Goal: Information Seeking & Learning: Check status

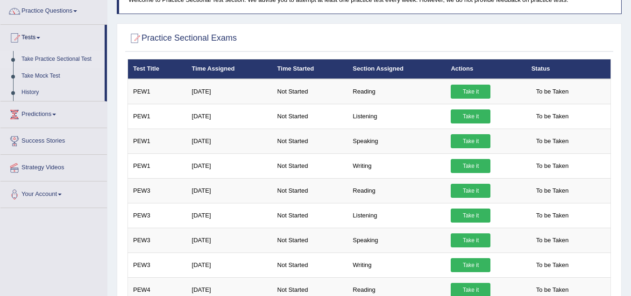
drag, startPoint x: 0, startPoint y: 0, endPoint x: 84, endPoint y: 57, distance: 101.6
click at [84, 57] on link "Take Practice Sectional Test" at bounding box center [60, 59] width 87 height 17
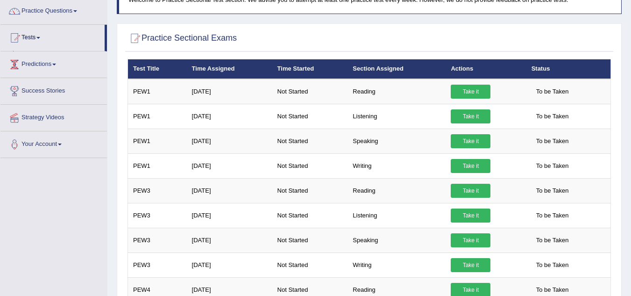
click at [84, 57] on ul "Home Practice Questions Speaking Practice Read Aloud Repeat Sentence Describe I…" at bounding box center [53, 65] width 107 height 186
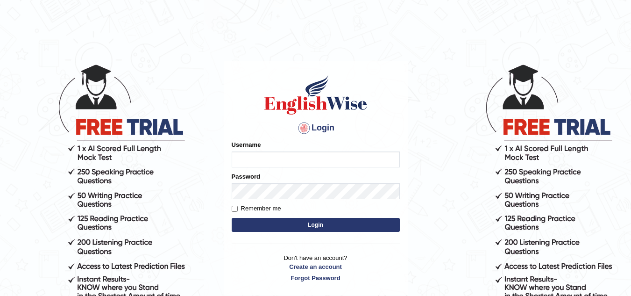
type input "isuruchinthaka"
click at [338, 225] on button "Login" at bounding box center [316, 225] width 168 height 14
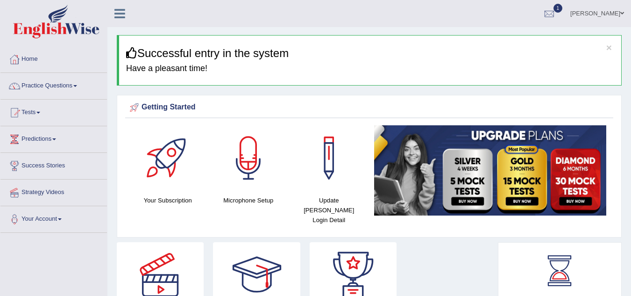
click at [43, 109] on link "Tests" at bounding box center [53, 111] width 107 height 23
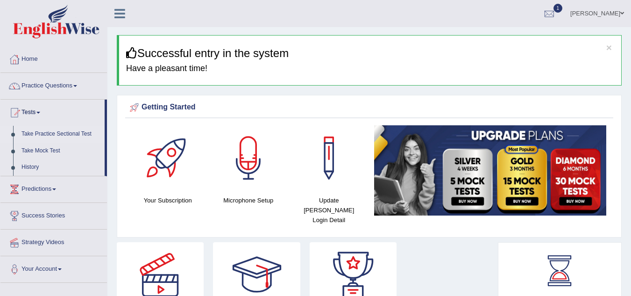
click at [70, 133] on link "Take Practice Sectional Test" at bounding box center [60, 134] width 87 height 17
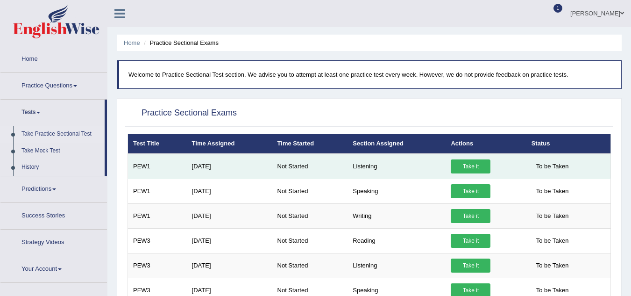
click at [474, 167] on link "Take it" at bounding box center [471, 166] width 40 height 14
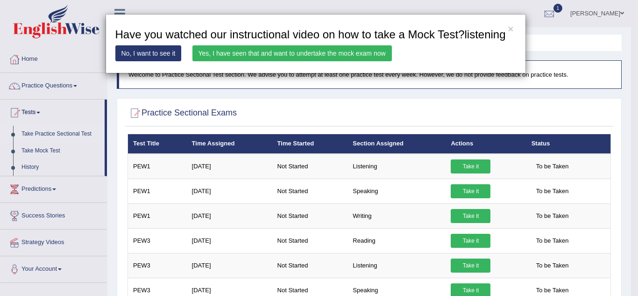
click at [289, 50] on link "Yes, I have seen that and want to undertake the mock exam now" at bounding box center [291, 53] width 199 height 16
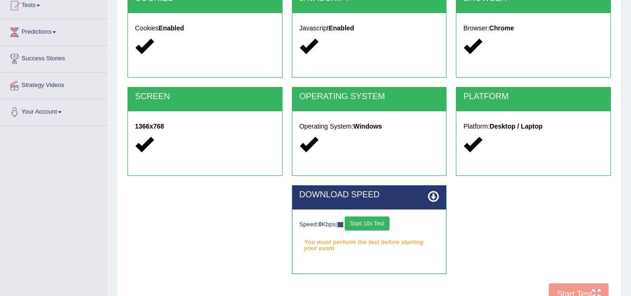
scroll to position [107, 0]
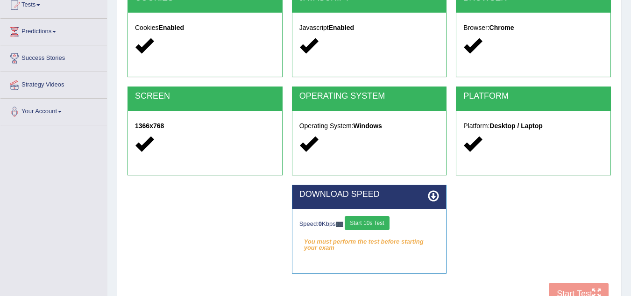
click at [368, 221] on button "Start 10s Test" at bounding box center [367, 223] width 44 height 14
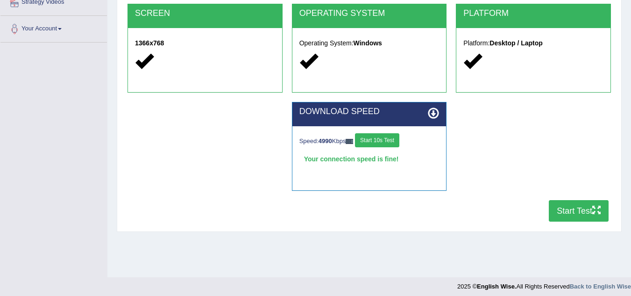
scroll to position [190, 0]
click at [590, 204] on button "Start Test" at bounding box center [579, 210] width 60 height 21
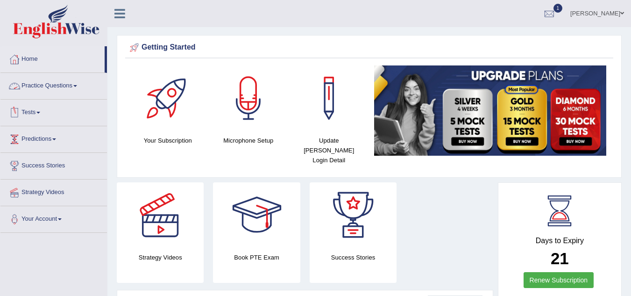
click at [44, 114] on link "Tests" at bounding box center [53, 111] width 107 height 23
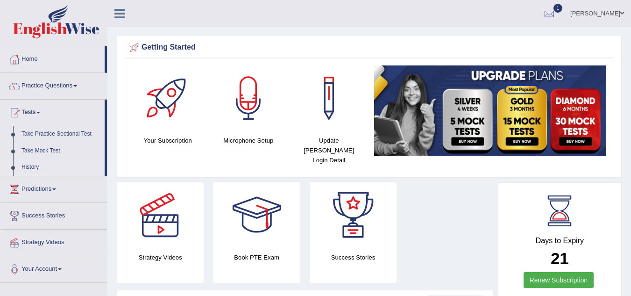
click at [32, 165] on link "History" at bounding box center [60, 167] width 87 height 17
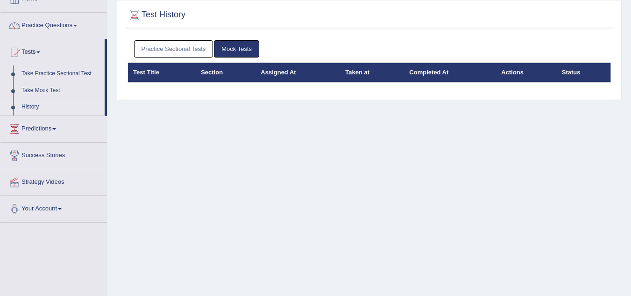
scroll to position [61, 0]
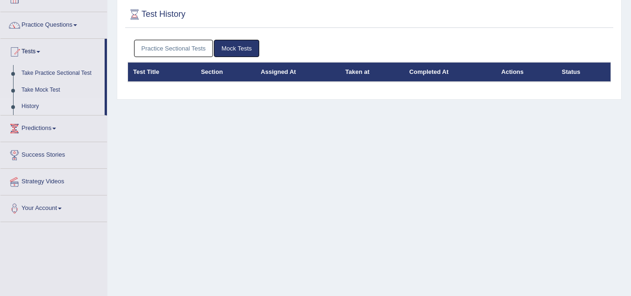
click at [192, 52] on link "Practice Sectional Tests" at bounding box center [173, 48] width 79 height 17
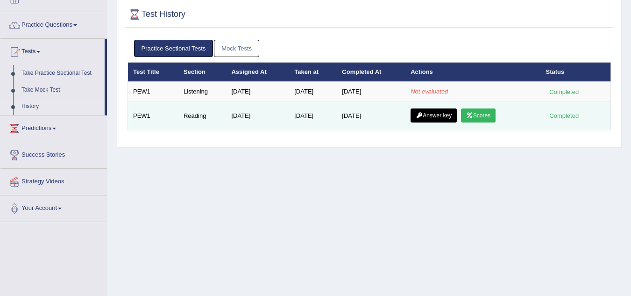
click at [487, 113] on link "Scores" at bounding box center [478, 115] width 35 height 14
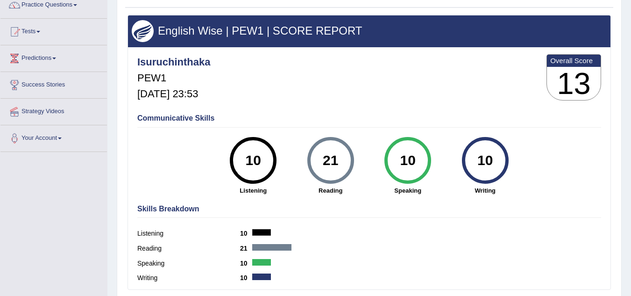
scroll to position [81, 0]
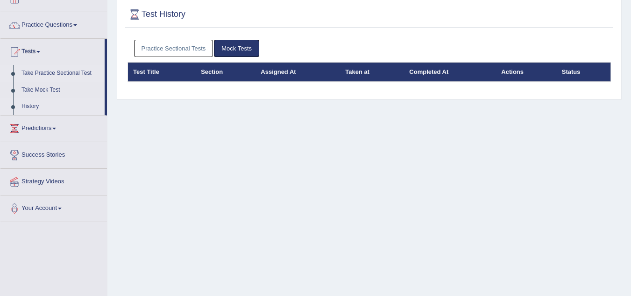
click at [55, 68] on link "Take Practice Sectional Test" at bounding box center [60, 73] width 87 height 17
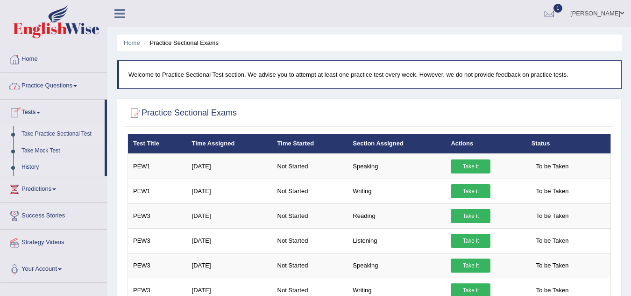
click at [23, 165] on link "History" at bounding box center [60, 167] width 87 height 17
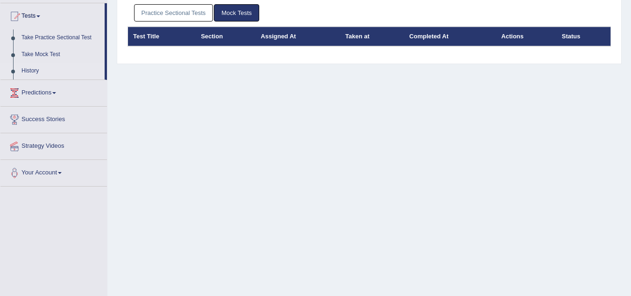
scroll to position [97, 0]
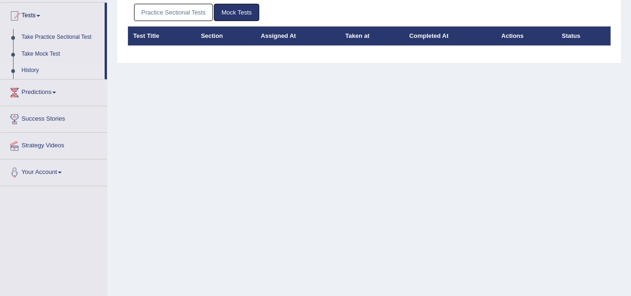
click at [185, 13] on link "Practice Sectional Tests" at bounding box center [173, 12] width 79 height 17
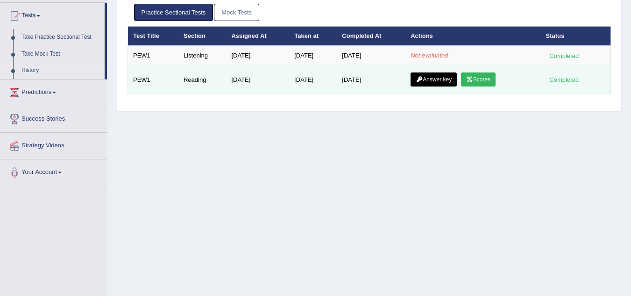
click at [441, 77] on link "Answer key" at bounding box center [434, 79] width 46 height 14
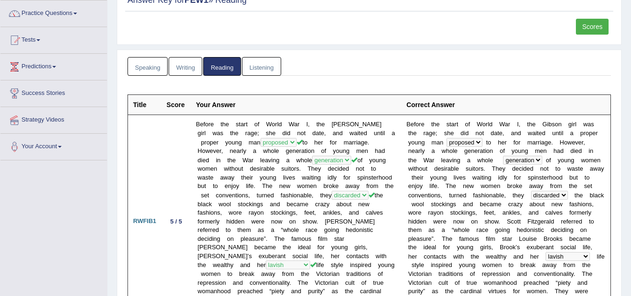
scroll to position [57, 0]
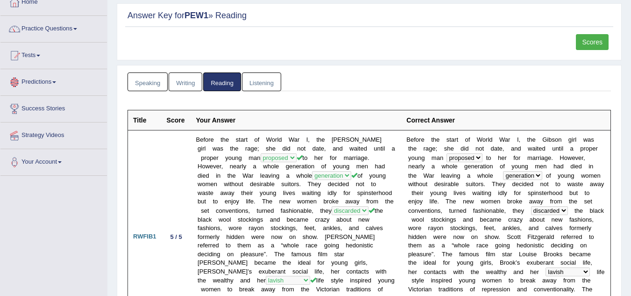
click at [156, 80] on link "Speaking" at bounding box center [148, 81] width 40 height 19
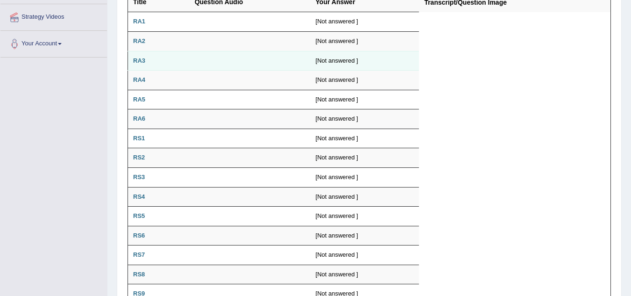
scroll to position [21, 0]
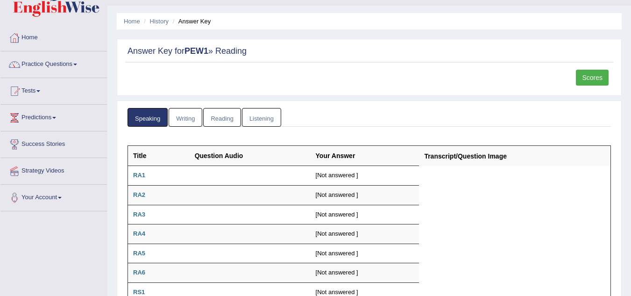
click at [177, 116] on link "Writing" at bounding box center [186, 117] width 34 height 19
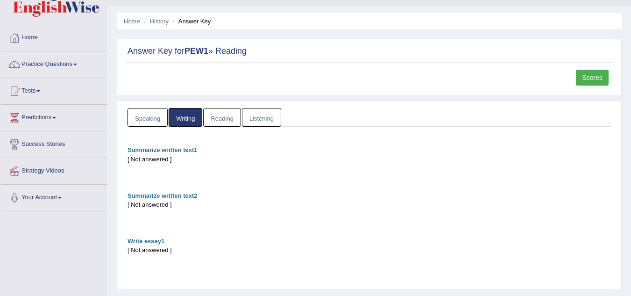
click at [219, 119] on link "Reading" at bounding box center [221, 117] width 37 height 19
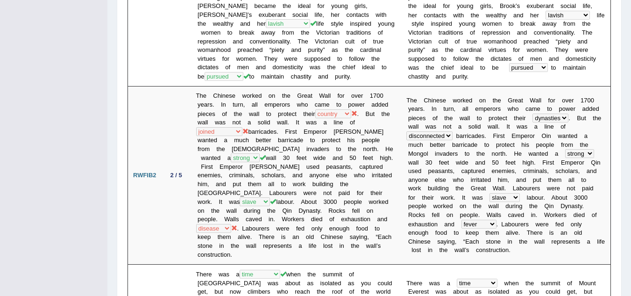
scroll to position [0, 0]
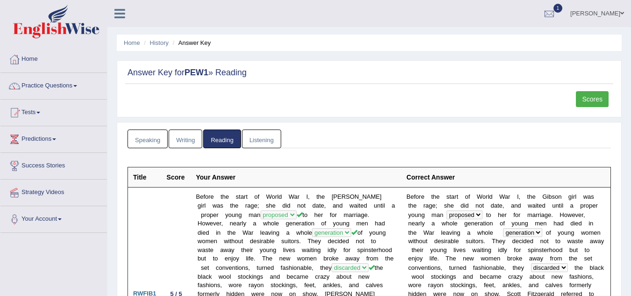
click at [272, 132] on link "Listening" at bounding box center [261, 138] width 39 height 19
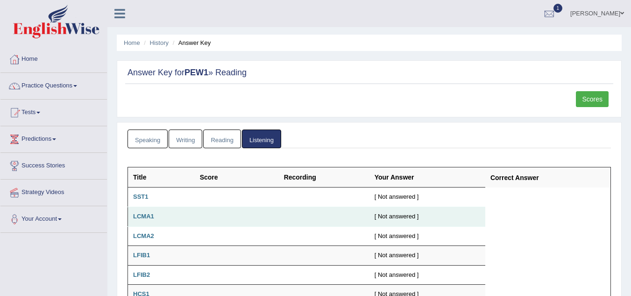
scroll to position [55, 0]
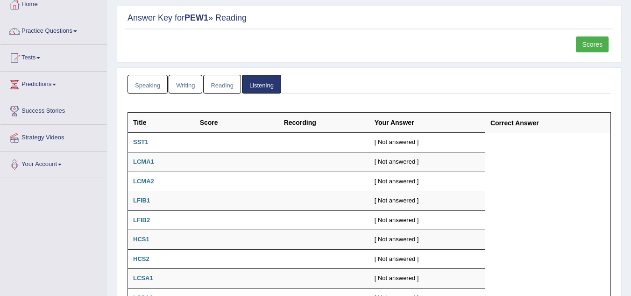
click at [583, 51] on link "Scores" at bounding box center [592, 44] width 33 height 16
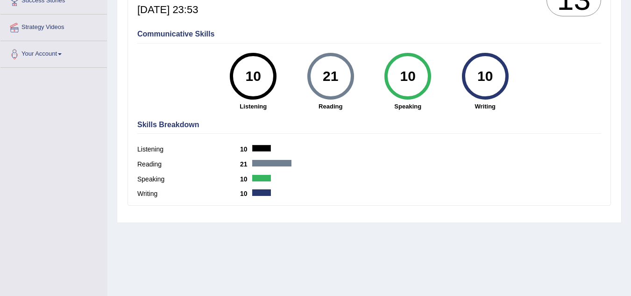
scroll to position [165, 0]
click at [334, 93] on div "21" at bounding box center [330, 75] width 34 height 39
click at [333, 79] on div "21" at bounding box center [330, 75] width 34 height 39
click at [410, 66] on div "10" at bounding box center [408, 75] width 34 height 39
click at [506, 87] on div "10 Writing" at bounding box center [486, 81] width 78 height 58
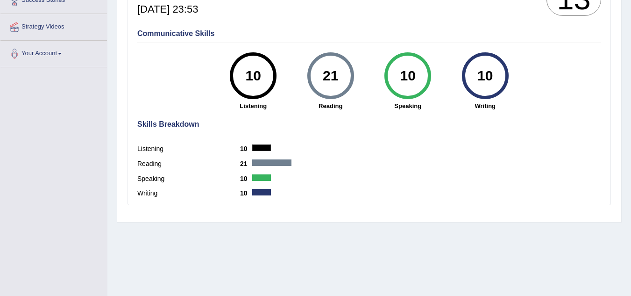
click at [258, 98] on div "10" at bounding box center [253, 75] width 47 height 47
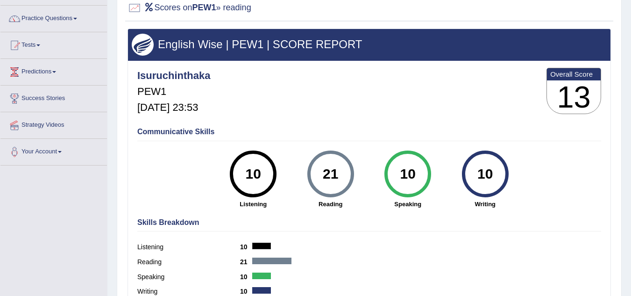
scroll to position [7, 0]
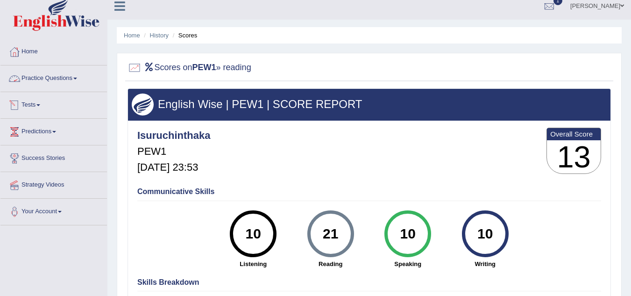
click at [34, 104] on link "Tests" at bounding box center [53, 103] width 107 height 23
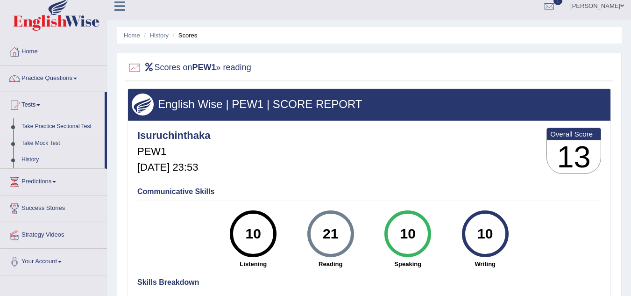
click at [57, 126] on link "Take Practice Sectional Test" at bounding box center [60, 126] width 87 height 17
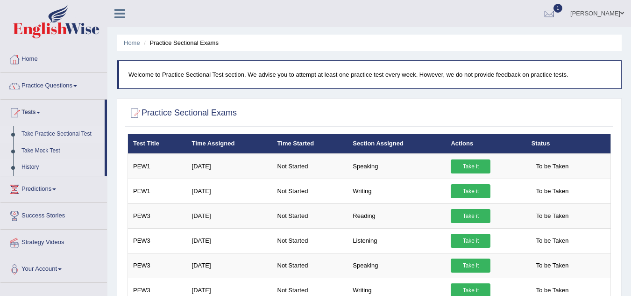
click at [29, 164] on link "History" at bounding box center [60, 167] width 87 height 17
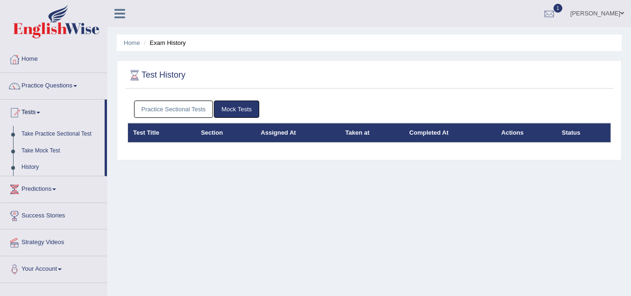
click at [188, 109] on link "Practice Sectional Tests" at bounding box center [173, 108] width 79 height 17
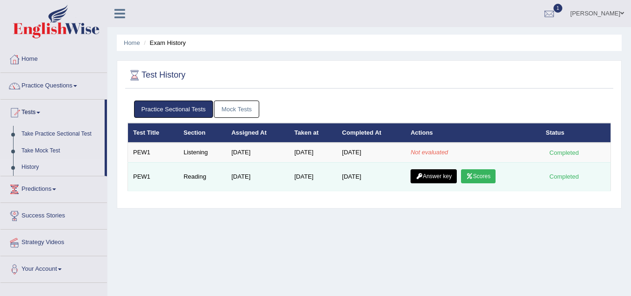
click at [567, 175] on div "Completed" at bounding box center [564, 176] width 36 height 10
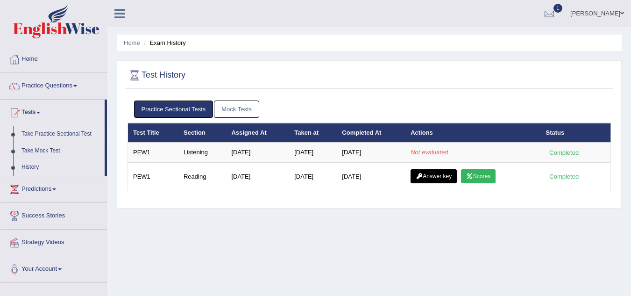
click at [66, 135] on link "Take Practice Sectional Test" at bounding box center [60, 134] width 87 height 17
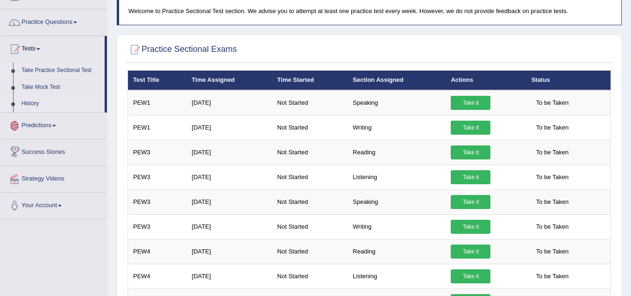
click at [26, 108] on link "History" at bounding box center [60, 103] width 87 height 17
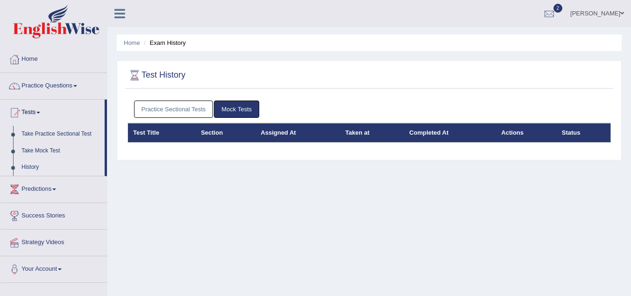
click at [188, 108] on link "Practice Sectional Tests" at bounding box center [173, 108] width 79 height 17
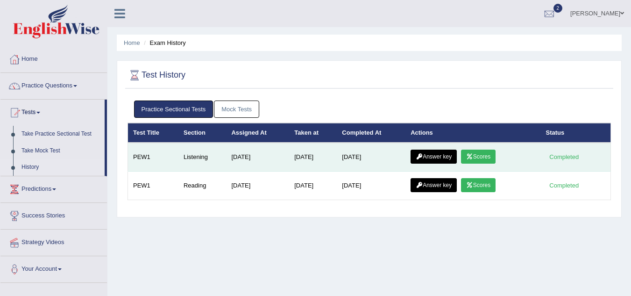
click at [485, 156] on link "Scores" at bounding box center [478, 156] width 35 height 14
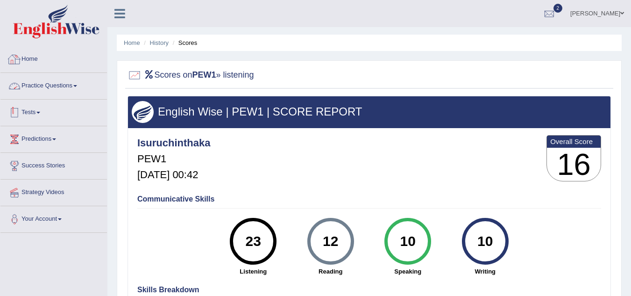
click at [35, 108] on link "Tests" at bounding box center [53, 111] width 107 height 23
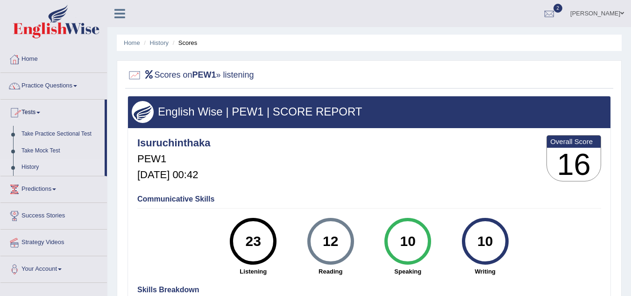
click at [37, 164] on link "History" at bounding box center [60, 167] width 87 height 17
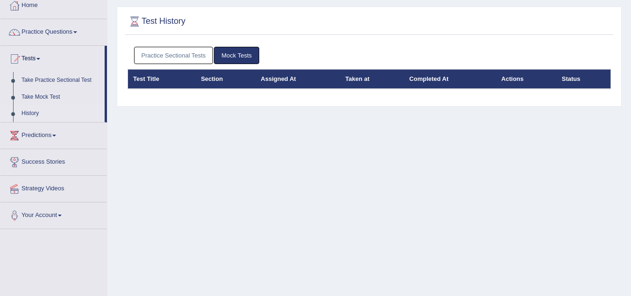
scroll to position [54, 0]
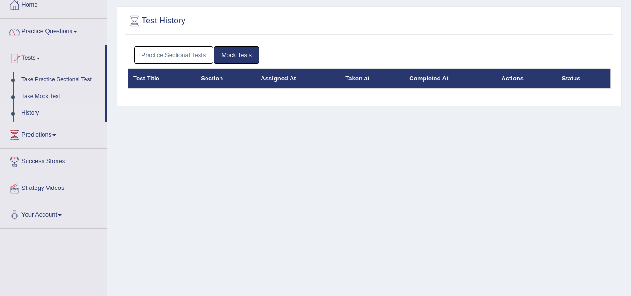
click at [165, 49] on link "Practice Sectional Tests" at bounding box center [173, 54] width 79 height 17
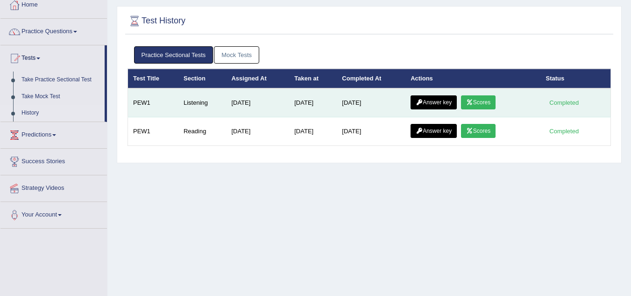
click at [439, 99] on link "Answer key" at bounding box center [434, 102] width 46 height 14
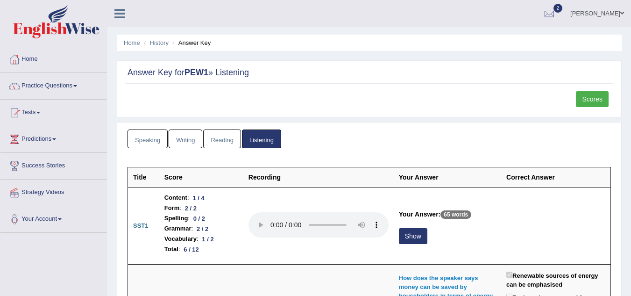
click at [229, 140] on link "Reading" at bounding box center [221, 138] width 37 height 19
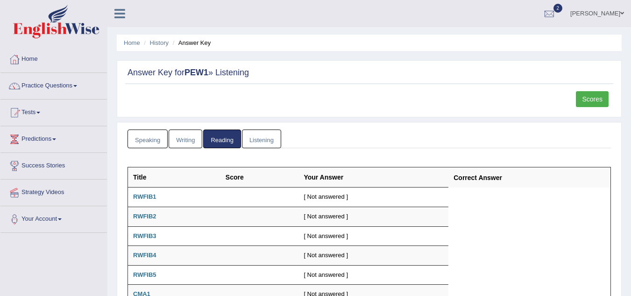
scroll to position [0, 0]
click at [177, 141] on link "Writing" at bounding box center [186, 138] width 34 height 19
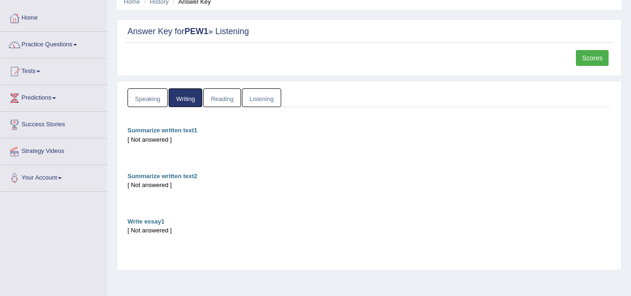
scroll to position [42, 0]
click at [149, 100] on link "Speaking" at bounding box center [148, 97] width 40 height 19
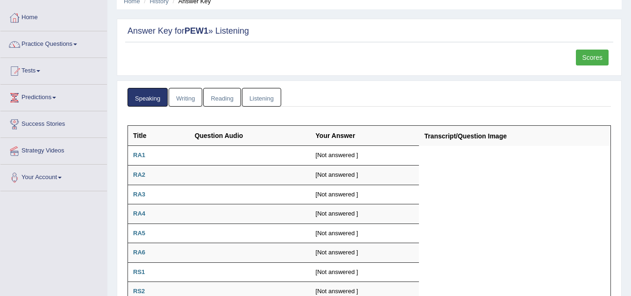
scroll to position [0, 0]
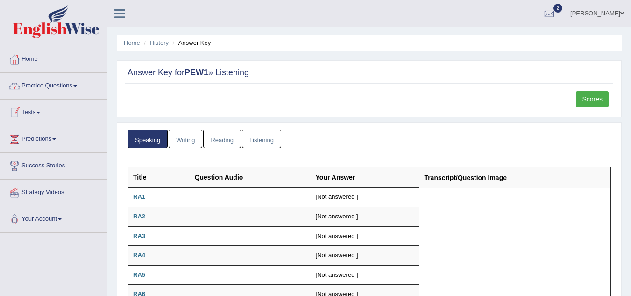
click at [37, 113] on link "Tests" at bounding box center [53, 111] width 107 height 23
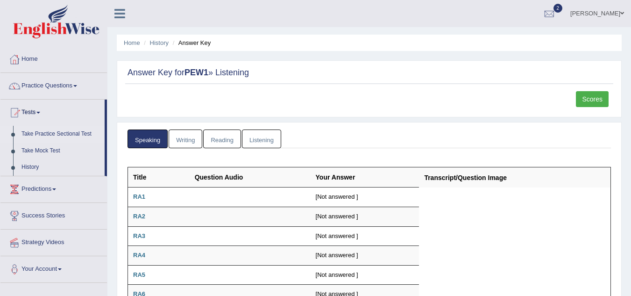
click at [43, 131] on link "Take Practice Sectional Test" at bounding box center [60, 134] width 87 height 17
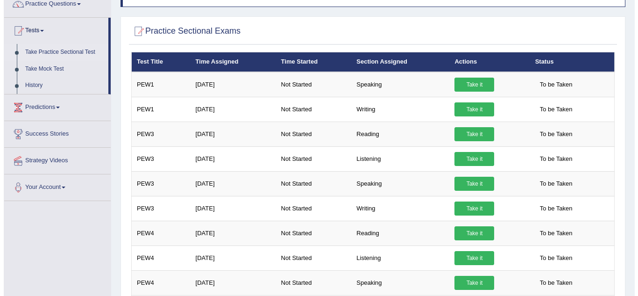
scroll to position [81, 0]
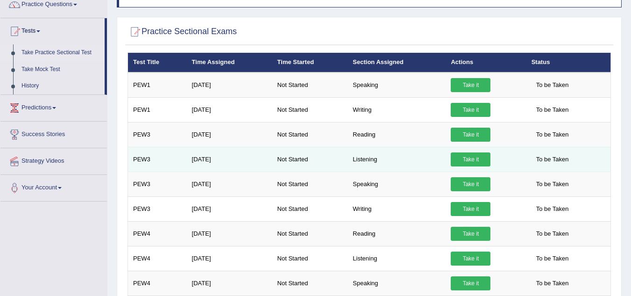
click at [474, 157] on link "Take it" at bounding box center [471, 159] width 40 height 14
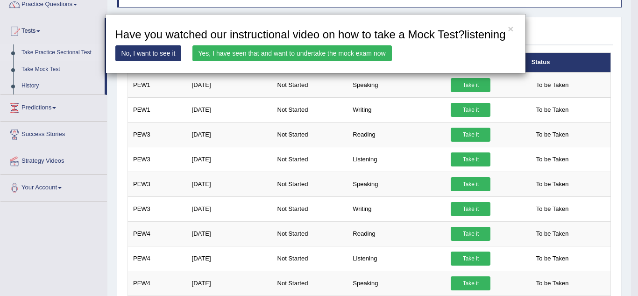
click at [246, 54] on link "Yes, I have seen that and want to undertake the mock exam now" at bounding box center [291, 53] width 199 height 16
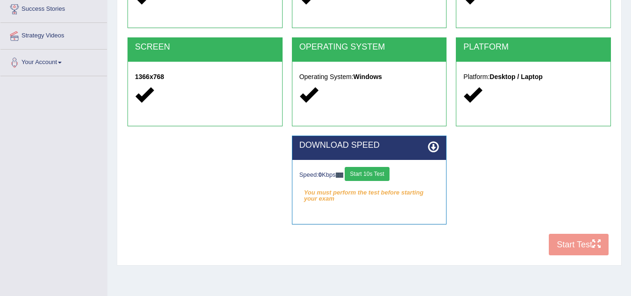
scroll to position [157, 0]
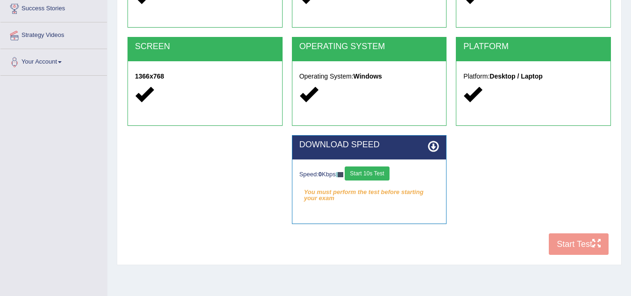
click at [373, 171] on button "Start 10s Test" at bounding box center [367, 173] width 44 height 14
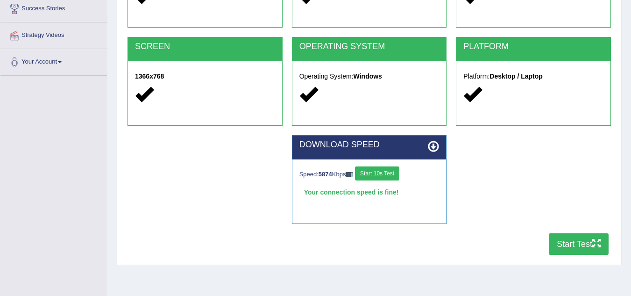
click at [581, 244] on button "Start Test" at bounding box center [579, 243] width 60 height 21
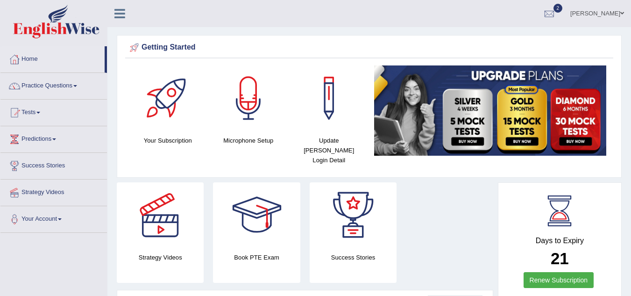
drag, startPoint x: 0, startPoint y: 0, endPoint x: 298, endPoint y: 158, distance: 337.1
click at [298, 158] on div "Update Pearson Login Detail" at bounding box center [329, 117] width 81 height 104
click at [45, 108] on link "Tests" at bounding box center [53, 111] width 107 height 23
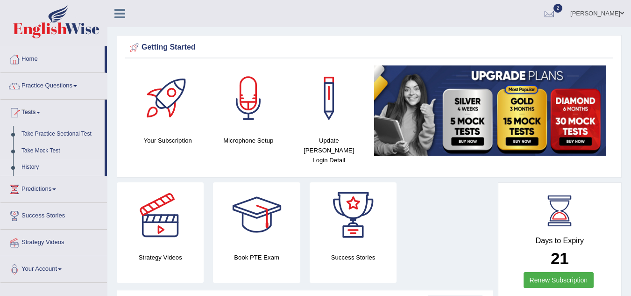
click at [32, 165] on link "History" at bounding box center [60, 167] width 87 height 17
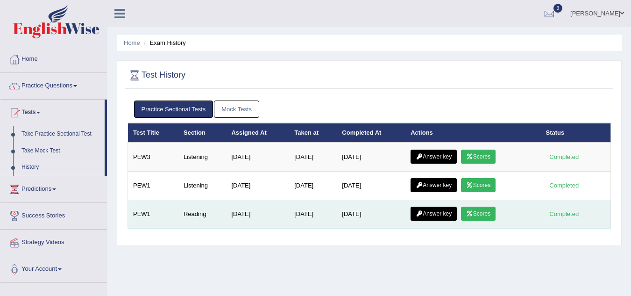
click at [489, 214] on link "Scores" at bounding box center [478, 213] width 35 height 14
click at [446, 215] on link "Answer key" at bounding box center [434, 213] width 46 height 14
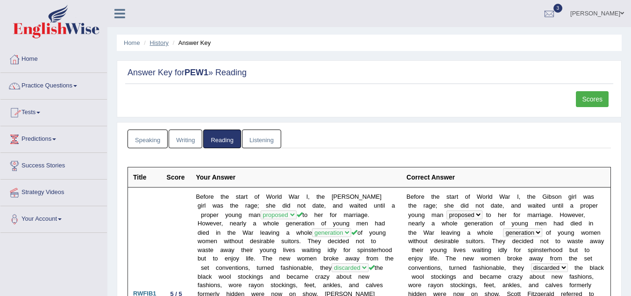
click at [161, 43] on link "History" at bounding box center [159, 42] width 19 height 7
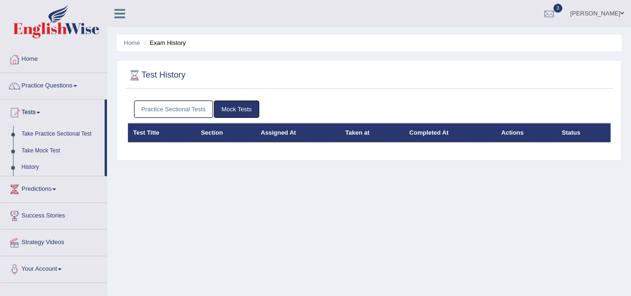
click at [198, 105] on link "Practice Sectional Tests" at bounding box center [173, 108] width 79 height 17
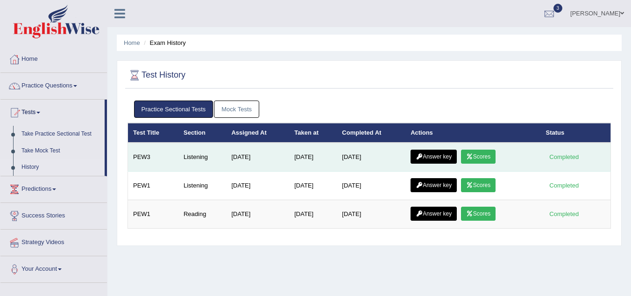
click at [487, 154] on link "Scores" at bounding box center [478, 156] width 35 height 14
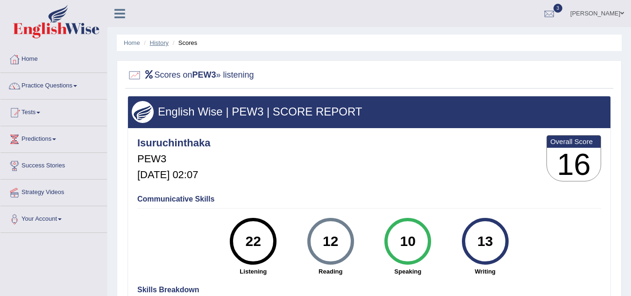
click at [152, 44] on link "History" at bounding box center [159, 42] width 19 height 7
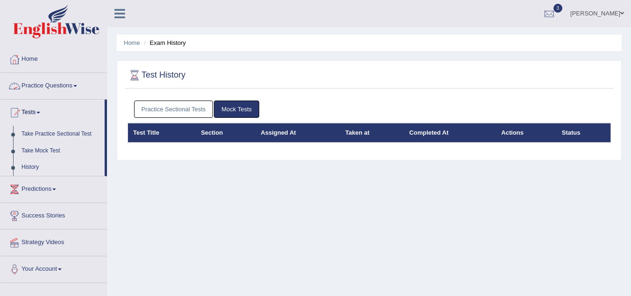
click at [156, 108] on link "Practice Sectional Tests" at bounding box center [173, 108] width 79 height 17
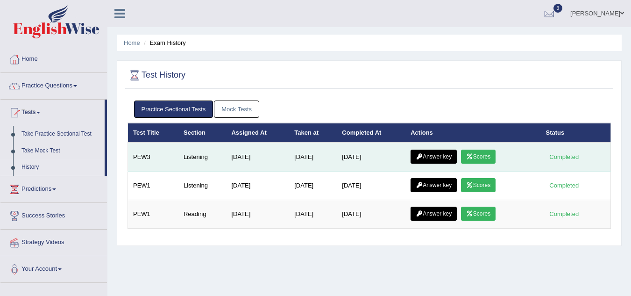
click at [492, 151] on link "Scores" at bounding box center [478, 156] width 35 height 14
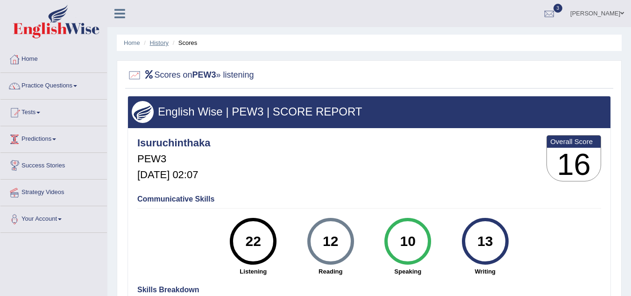
click at [161, 40] on link "History" at bounding box center [159, 42] width 19 height 7
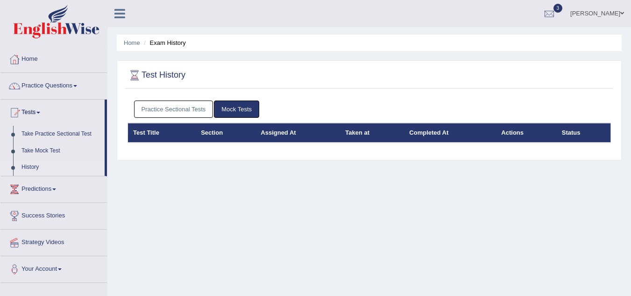
click at [192, 109] on link "Practice Sectional Tests" at bounding box center [173, 108] width 79 height 17
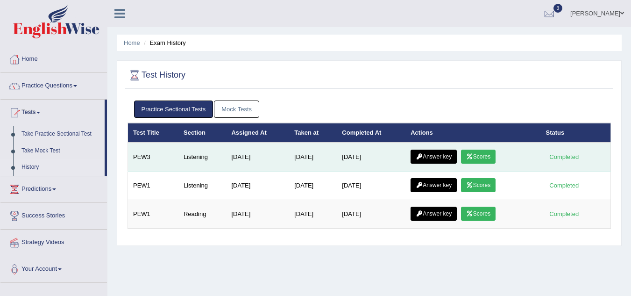
click at [439, 155] on link "Answer key" at bounding box center [434, 156] width 46 height 14
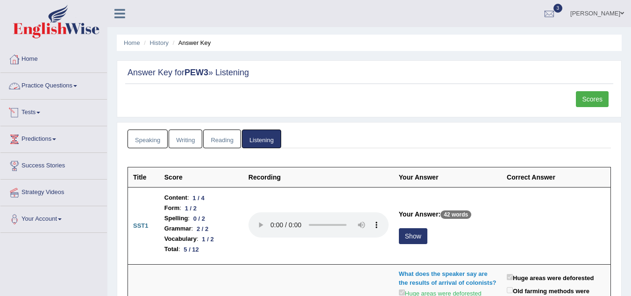
click at [38, 111] on link "Tests" at bounding box center [53, 111] width 107 height 23
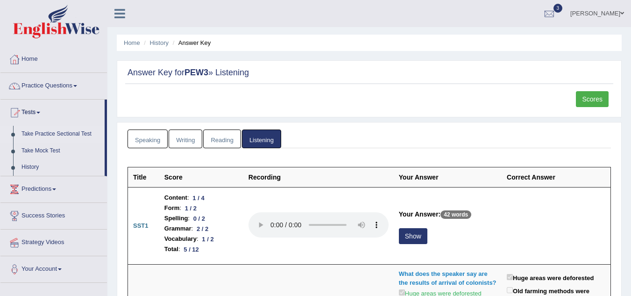
click at [58, 135] on link "Take Practice Sectional Test" at bounding box center [60, 134] width 87 height 17
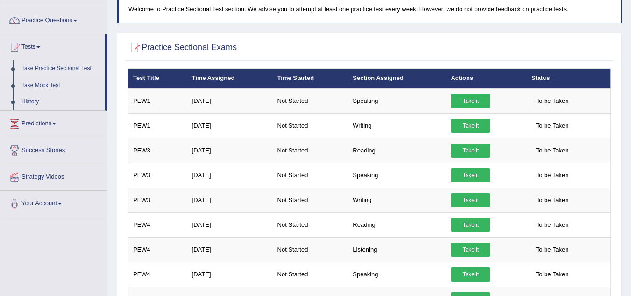
scroll to position [100, 0]
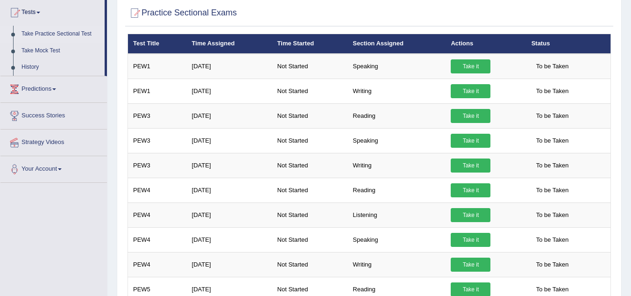
click at [341, 181] on td "Not Started" at bounding box center [310, 190] width 76 height 25
click at [28, 68] on link "History" at bounding box center [60, 67] width 87 height 17
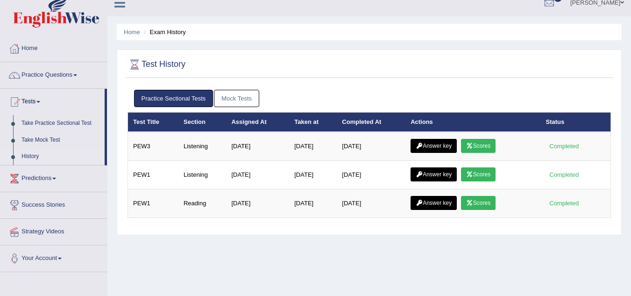
scroll to position [11, 0]
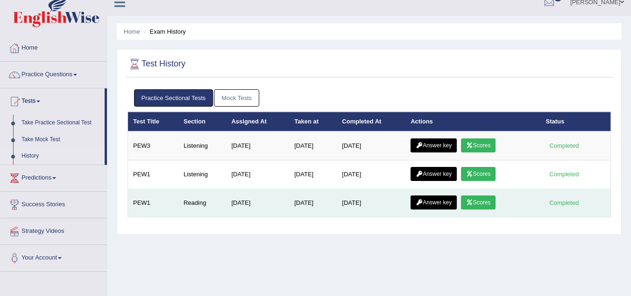
click at [435, 205] on link "Answer key" at bounding box center [434, 202] width 46 height 14
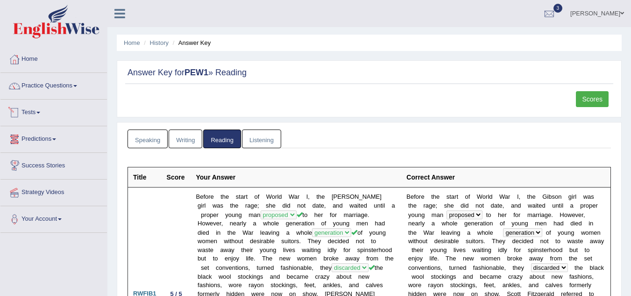
click at [37, 112] on link "Tests" at bounding box center [53, 111] width 107 height 23
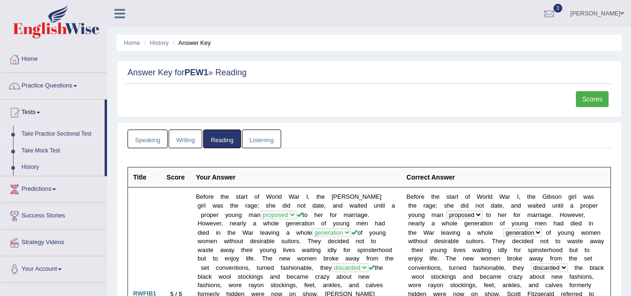
click at [51, 130] on link "Take Practice Sectional Test" at bounding box center [60, 134] width 87 height 17
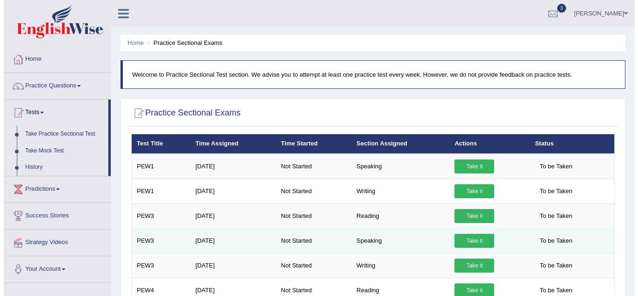
scroll to position [16, 0]
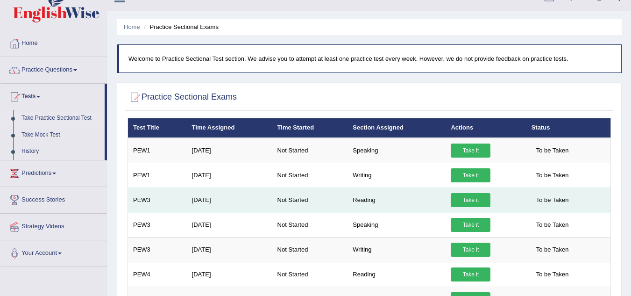
click at [470, 202] on link "Take it" at bounding box center [471, 200] width 40 height 14
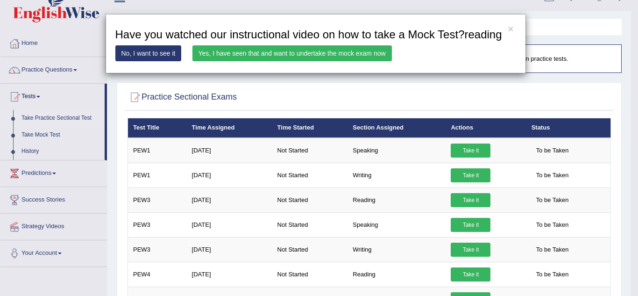
click at [287, 54] on link "Yes, I have seen that and want to undertake the mock exam now" at bounding box center [291, 53] width 199 height 16
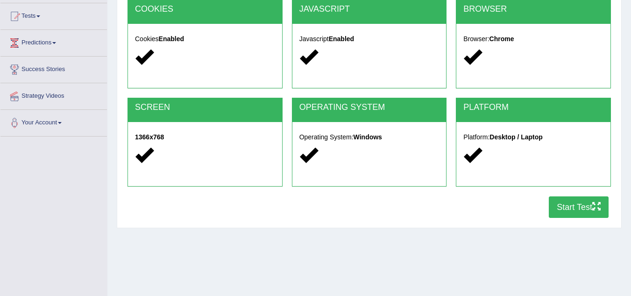
scroll to position [97, 0]
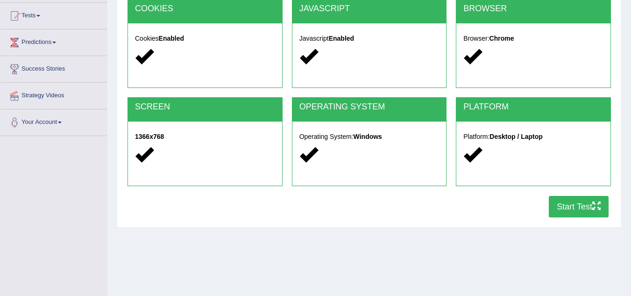
click at [595, 209] on icon "button" at bounding box center [596, 205] width 8 height 8
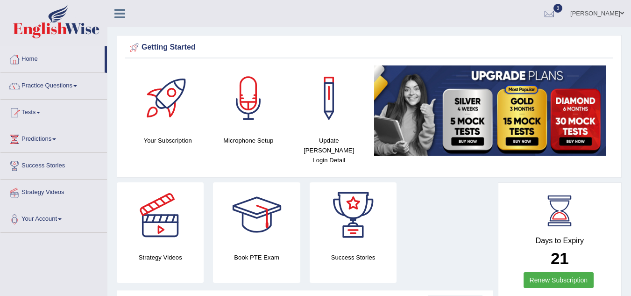
click at [312, 202] on link at bounding box center [353, 214] width 87 height 65
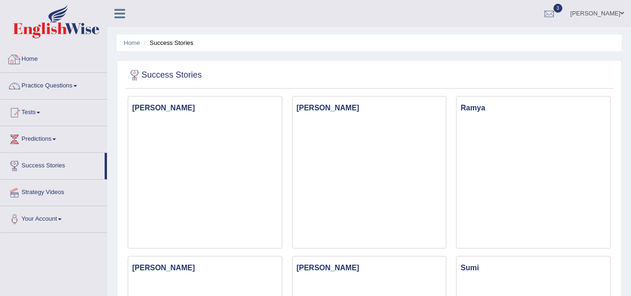
click at [29, 59] on link "Home" at bounding box center [53, 57] width 107 height 23
